Goal: Find contact information: Find contact information

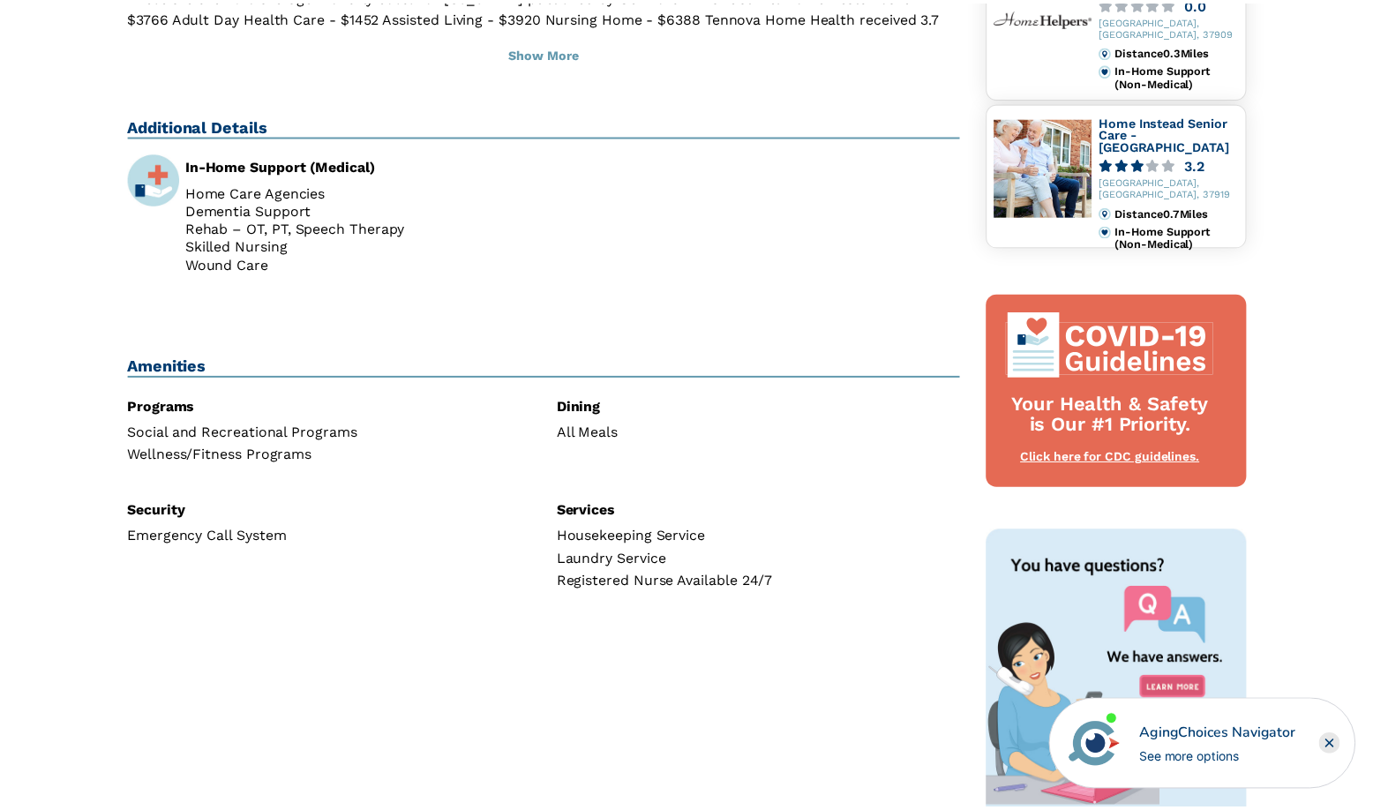
scroll to position [618, 0]
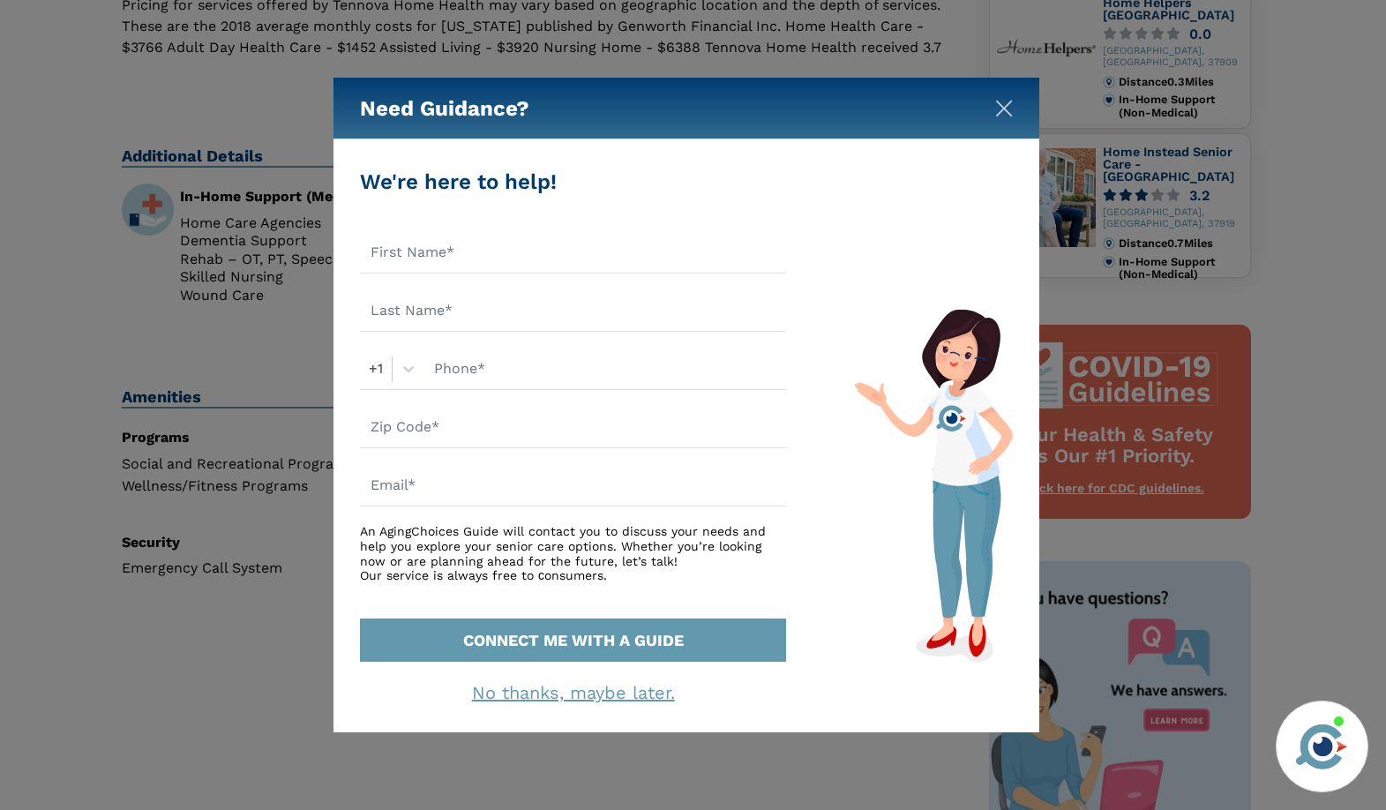
click at [1006, 102] on img "Close" at bounding box center [1004, 109] width 18 height 18
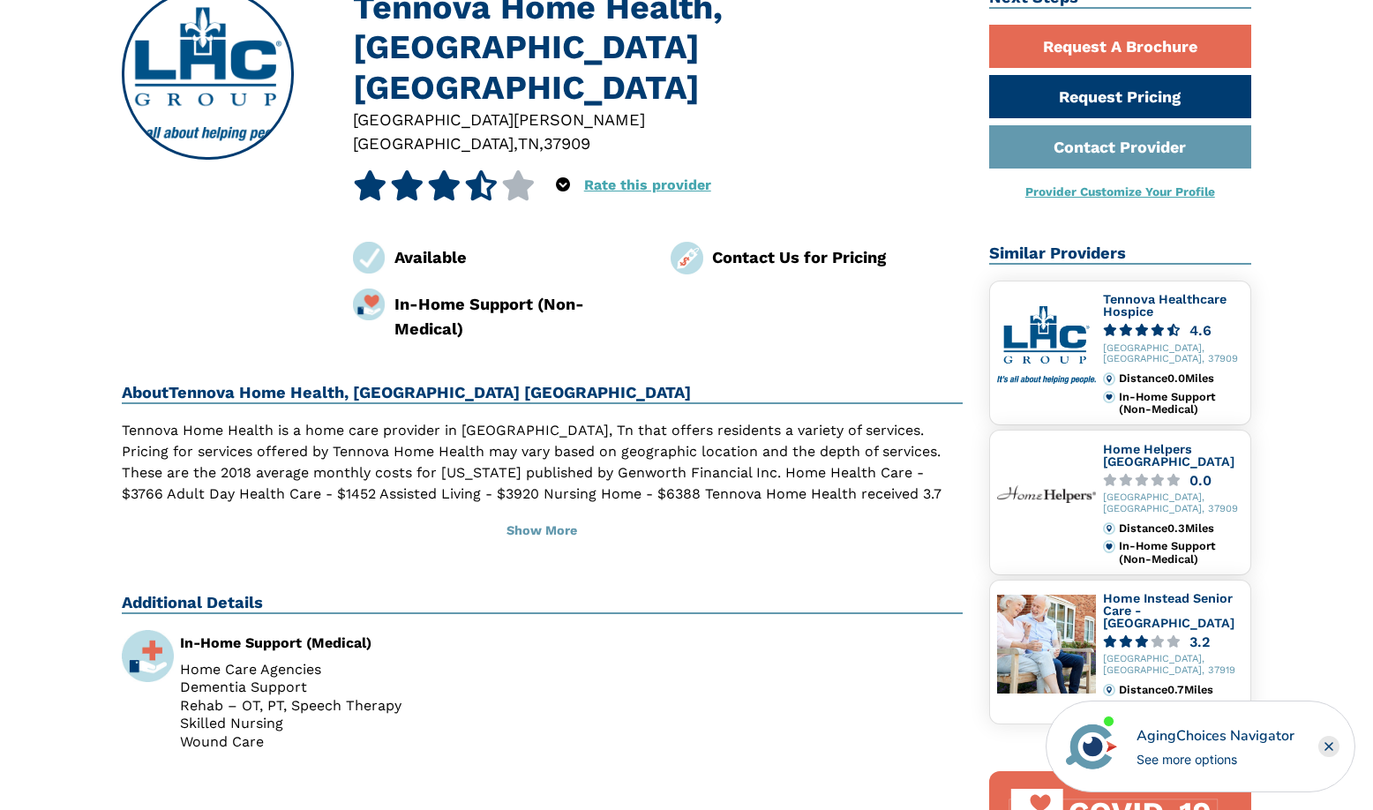
scroll to position [0, 0]
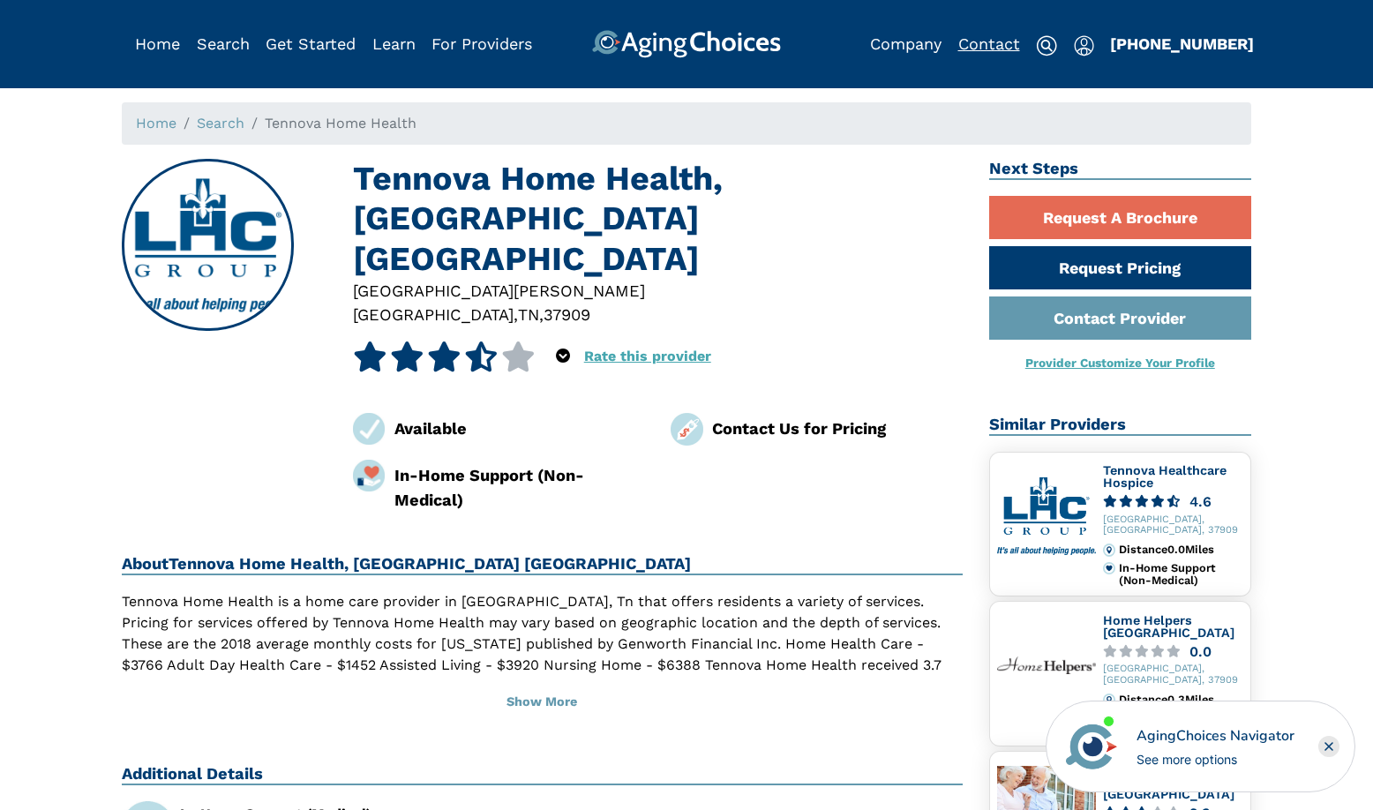
click at [1007, 41] on link "Contact" at bounding box center [989, 43] width 62 height 19
